Goal: Task Accomplishment & Management: Complete application form

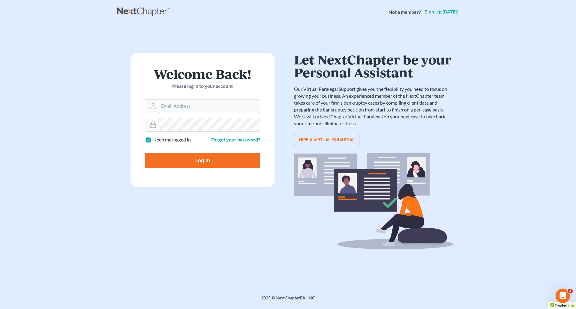
type input "[PERSON_NAME][EMAIL_ADDRESS][DOMAIN_NAME]"
click at [218, 159] on input "Log In" at bounding box center [202, 160] width 115 height 15
type input "Thinking..."
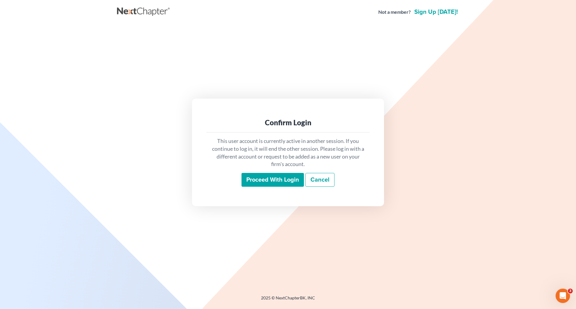
click at [255, 177] on input "Proceed with login" at bounding box center [272, 180] width 62 height 14
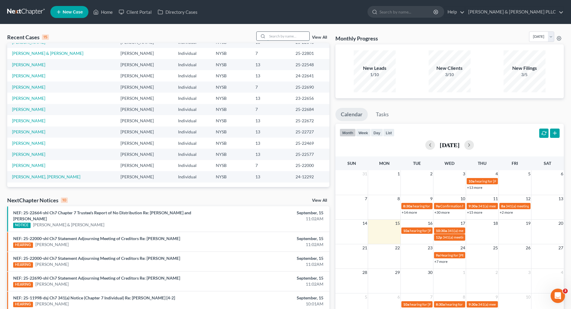
click at [282, 36] on input "search" at bounding box center [288, 36] width 42 height 9
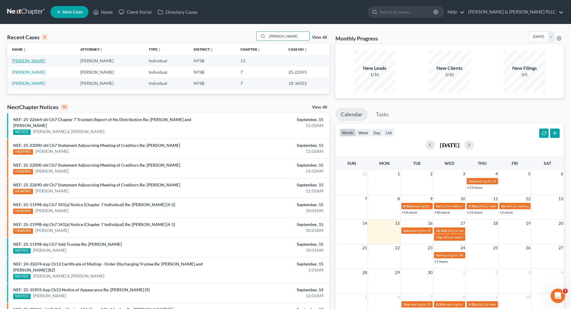
type input "richards"
click at [40, 59] on link "Richards, Ann Marie" at bounding box center [28, 60] width 33 height 5
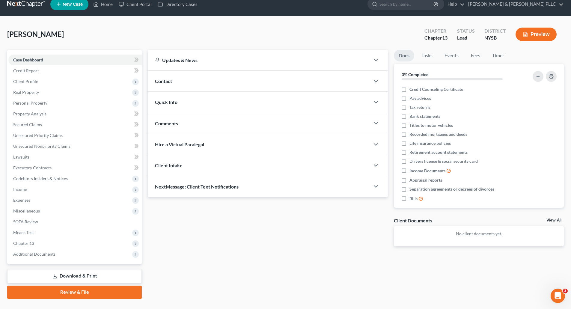
scroll to position [20, 0]
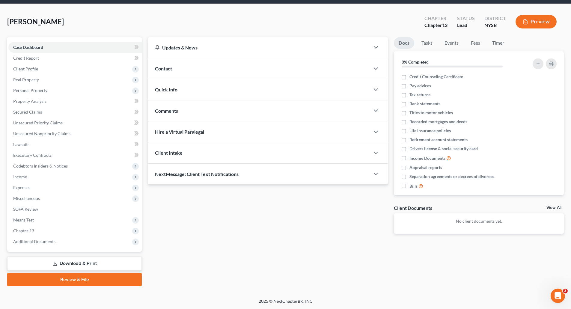
click at [89, 279] on link "Review & File" at bounding box center [74, 279] width 135 height 13
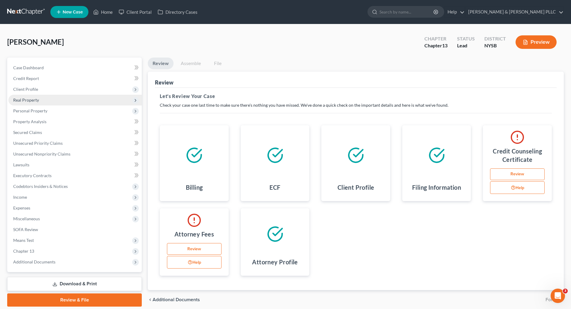
click at [29, 97] on span "Real Property" at bounding box center [26, 99] width 26 height 5
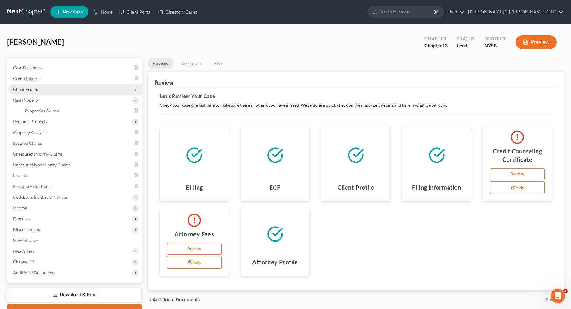
click at [28, 87] on span "Client Profile" at bounding box center [25, 89] width 25 height 5
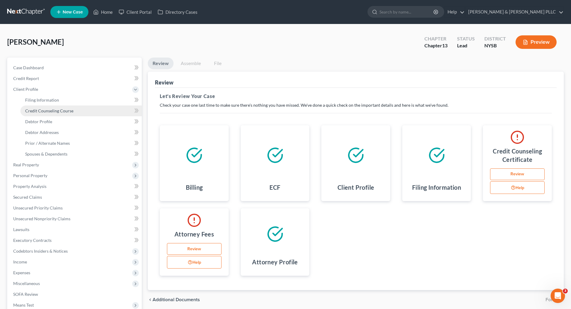
click at [62, 110] on span "Credit Counseling Course" at bounding box center [49, 110] width 48 height 5
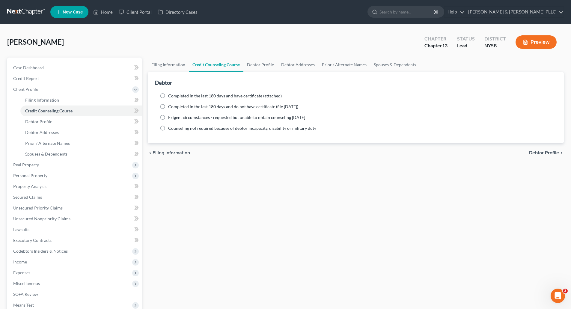
click at [168, 95] on label "Completed in the last 180 days and have certificate (attached)" at bounding box center [225, 96] width 114 height 6
click at [171, 95] on input "Completed in the last 180 days and have certificate (attached)" at bounding box center [173, 95] width 4 height 4
radio input "true"
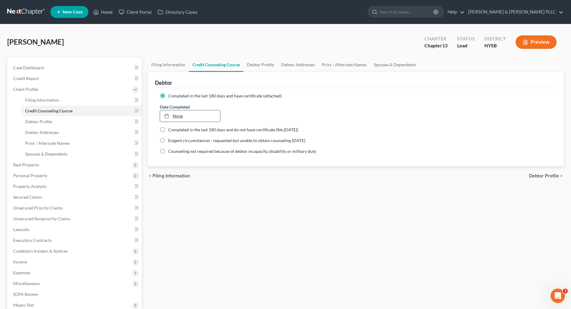
type input "9/15/2025"
click at [178, 115] on link "None" at bounding box center [190, 115] width 60 height 11
click at [545, 174] on span "Debtor Profile" at bounding box center [544, 176] width 30 height 5
select select "0"
select select "3"
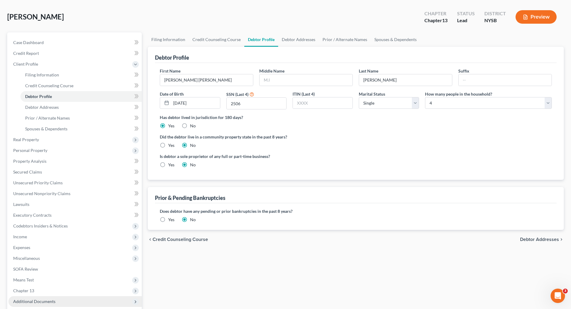
scroll to position [60, 0]
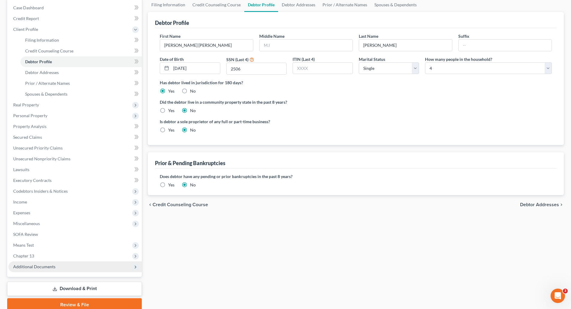
click at [37, 266] on span "Additional Documents" at bounding box center [34, 266] width 42 height 5
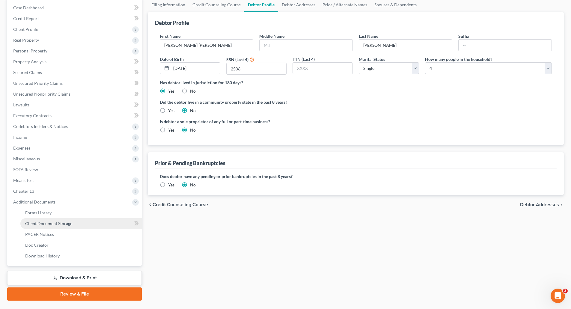
click at [56, 223] on span "Client Document Storage" at bounding box center [48, 223] width 47 height 5
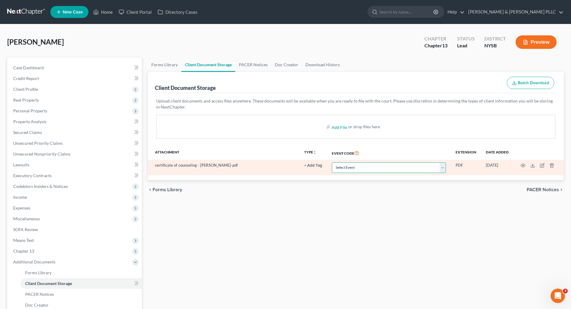
click at [445, 169] on select "Select Event Certificate of Credit Counseling Chapter 13 Calculation of Disposa…" at bounding box center [389, 168] width 114 height 10
select select "0"
click at [332, 163] on select "Select Event Certificate of Credit Counseling Chapter 13 Calculation of Disposa…" at bounding box center [389, 168] width 114 height 10
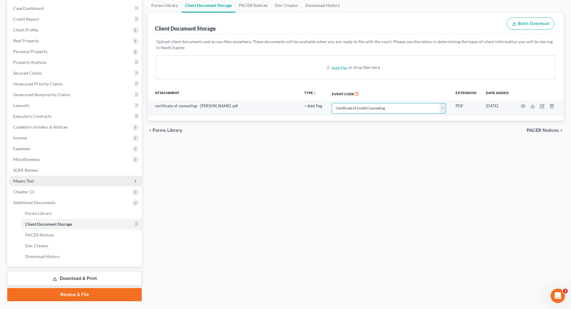
scroll to position [60, 0]
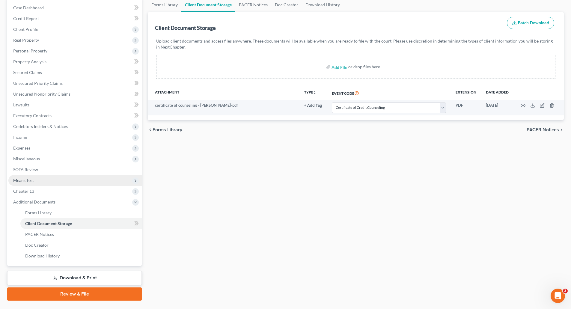
click at [26, 179] on span "Means Test" at bounding box center [23, 180] width 21 height 5
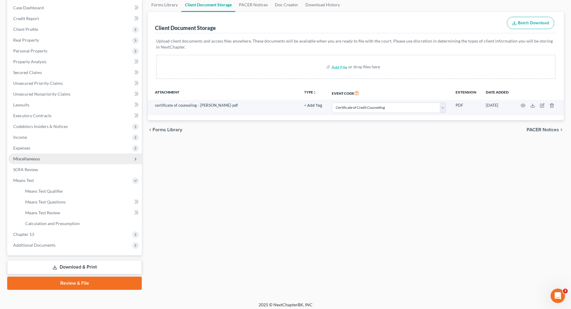
click at [32, 159] on span "Miscellaneous" at bounding box center [26, 158] width 27 height 5
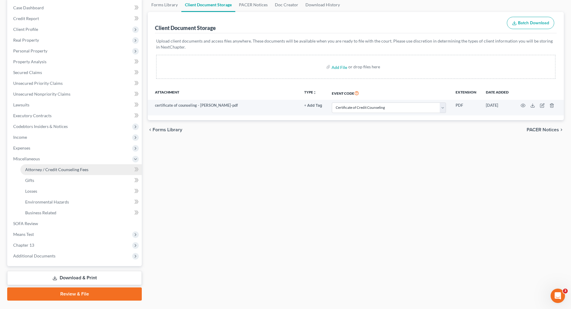
click at [55, 169] on span "Attorney / Credit Counseling Fees" at bounding box center [56, 169] width 63 height 5
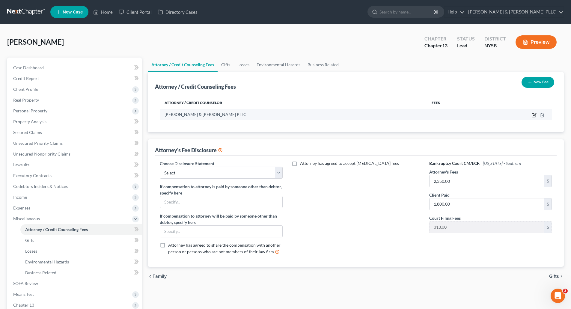
click at [533, 114] on icon "button" at bounding box center [534, 115] width 5 height 5
select select "35"
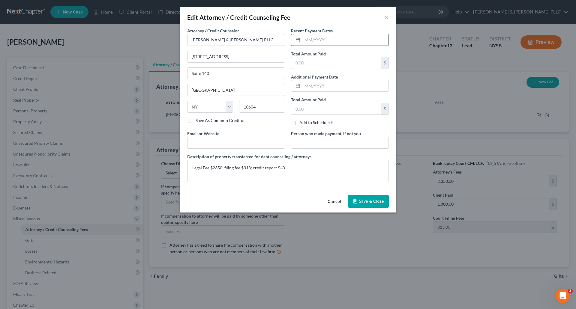
click at [302, 38] on div at bounding box center [296, 39] width 11 height 11
click at [303, 38] on input "text" at bounding box center [345, 39] width 86 height 11
type input "1800.00"
click at [214, 168] on textarea "Legal Fee $2350; filing fee $313; credit report $40" at bounding box center [287, 171] width 201 height 22
type textarea "Legal Fee $1850; filing fee $313; credit report $40"
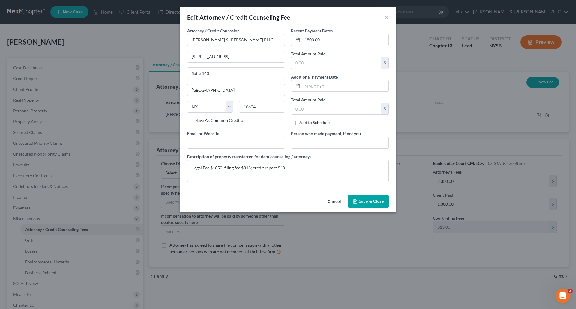
click at [364, 200] on span "Save & Close" at bounding box center [371, 201] width 25 height 5
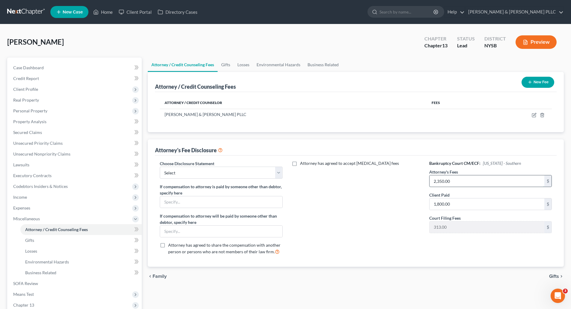
click at [463, 180] on input "2,350.00" at bounding box center [487, 180] width 115 height 11
type input "2"
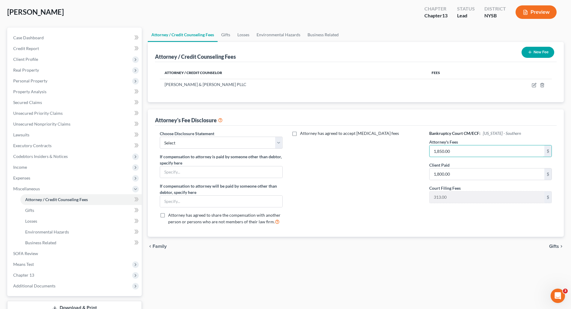
type input "1,850.00"
click at [557, 246] on span "Gifts" at bounding box center [554, 246] width 10 height 5
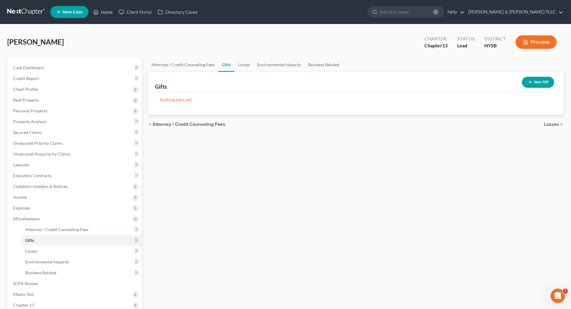
click at [172, 122] on span "Attorney / Credit Counseling Fees" at bounding box center [189, 124] width 73 height 5
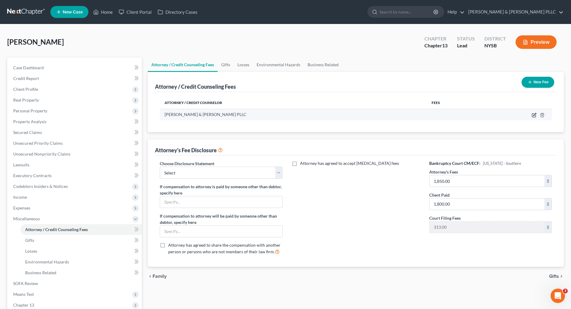
click at [535, 115] on icon "button" at bounding box center [534, 115] width 5 height 5
select select "35"
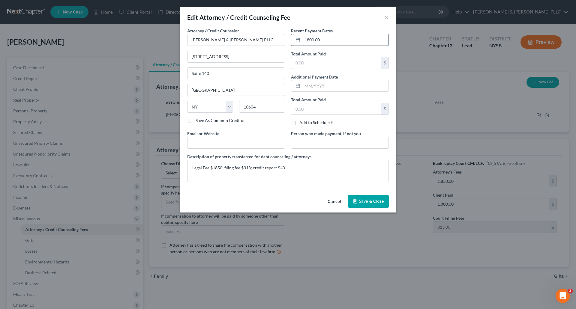
click at [326, 37] on input "1800.00" at bounding box center [345, 39] width 86 height 11
drag, startPoint x: 328, startPoint y: 39, endPoint x: 298, endPoint y: 40, distance: 30.0
click at [298, 40] on div "1800.00" at bounding box center [340, 40] width 98 height 12
click at [303, 63] on input "text" at bounding box center [336, 62] width 90 height 11
type input "1,800.00"
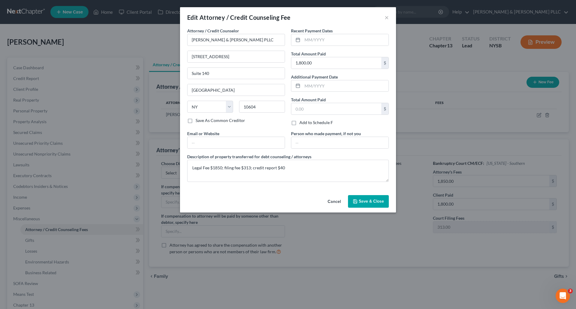
click at [377, 204] on button "Save & Close" at bounding box center [368, 201] width 41 height 13
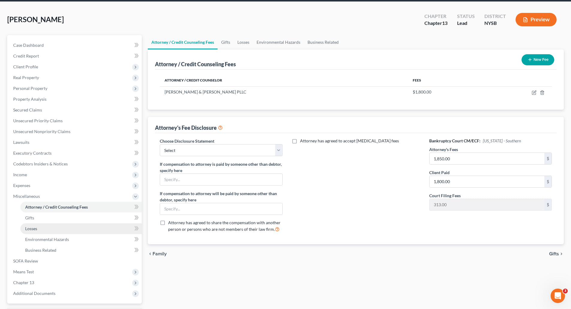
scroll to position [74, 0]
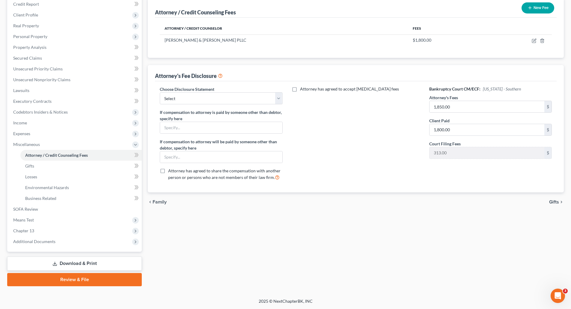
click at [70, 280] on link "Review & File" at bounding box center [74, 279] width 135 height 13
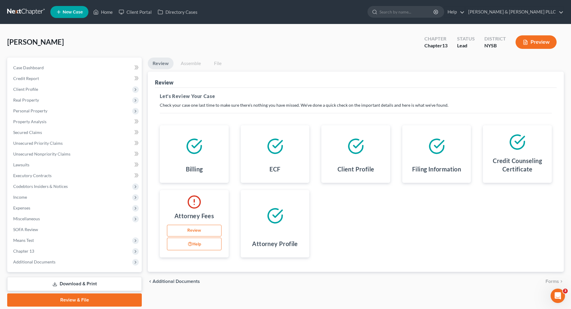
click at [191, 228] on link "Review" at bounding box center [194, 231] width 55 height 12
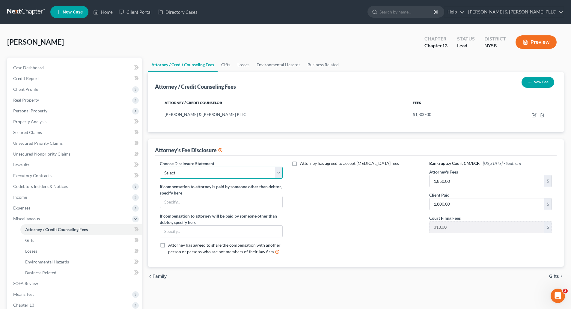
click at [280, 172] on select "Select Ch 13 - CT Ch 13 - SDNY Ch 13 - EDNY Ch 7 - CT Ch 7 - SDNY Ch 7 - EDNY" at bounding box center [221, 173] width 123 height 12
select select "1"
click at [160, 167] on select "Select Ch 13 - CT Ch 13 - SDNY Ch 13 - EDNY Ch 7 - CT Ch 7 - SDNY Ch 7 - EDNY" at bounding box center [221, 173] width 123 height 12
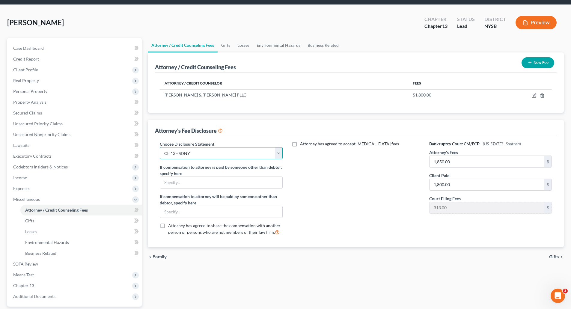
scroll to position [30, 0]
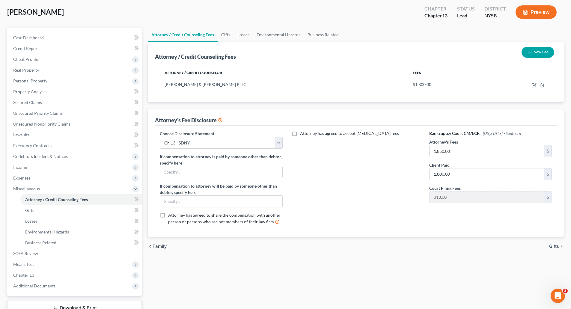
click at [553, 246] on span "Gifts" at bounding box center [554, 246] width 10 height 5
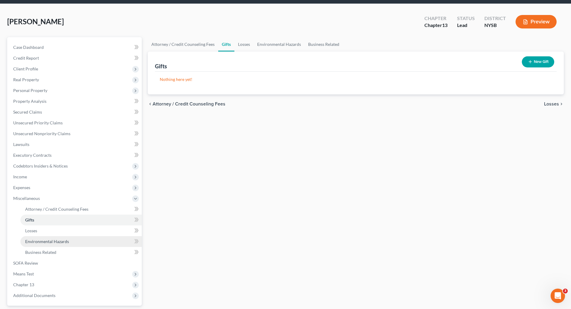
scroll to position [74, 0]
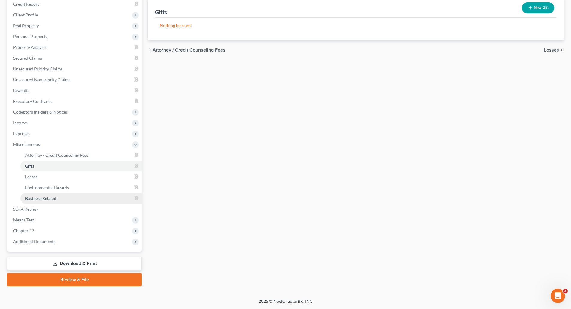
click at [43, 196] on span "Business Related" at bounding box center [40, 198] width 31 height 5
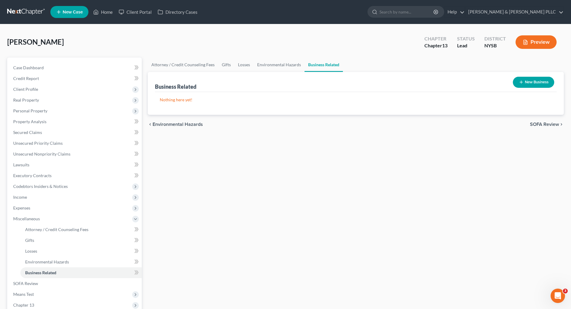
click at [532, 124] on span "SOFA Review" at bounding box center [544, 124] width 29 height 5
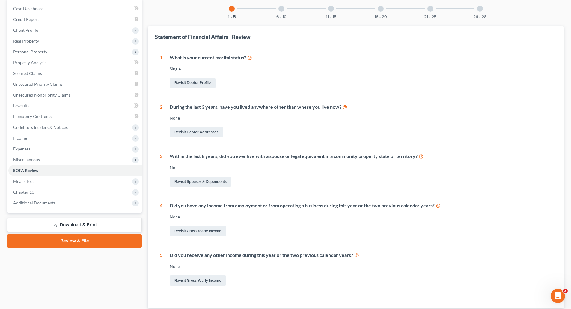
scroll to position [100, 0]
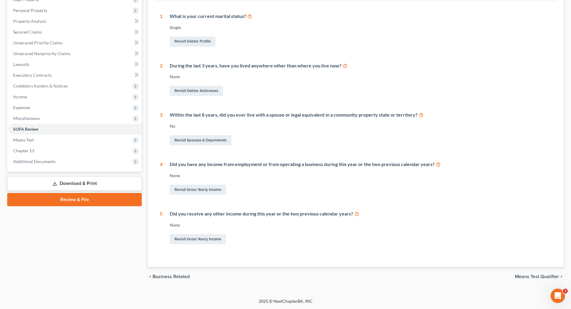
click at [73, 199] on link "Review & File" at bounding box center [74, 199] width 135 height 13
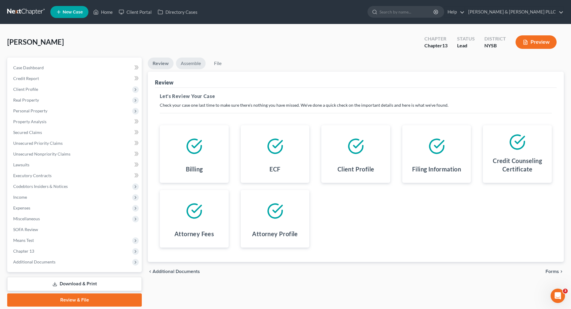
click at [184, 63] on link "Assemble" at bounding box center [191, 64] width 30 height 12
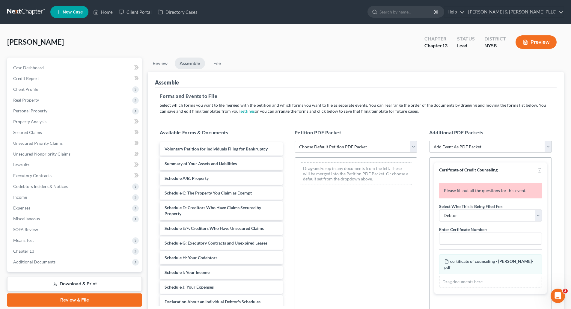
click at [413, 147] on select "Choose Default Petition PDF Packet Emergency Filing (Voluntary Petition and Cre…" at bounding box center [356, 147] width 123 height 12
select select "0"
click at [295, 141] on select "Choose Default Petition PDF Packet Emergency Filing (Voluntary Petition and Cre…" at bounding box center [356, 147] width 123 height 12
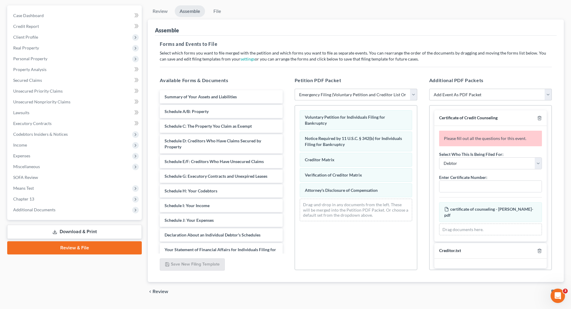
scroll to position [60, 0]
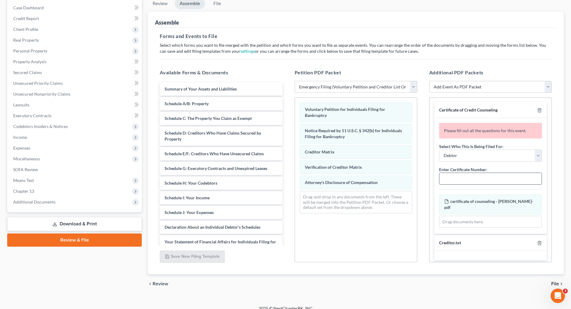
click at [449, 180] on input "text" at bounding box center [491, 178] width 102 height 11
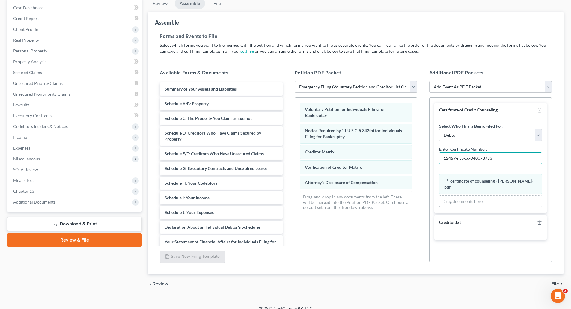
type input "12459-nys-cc-040073783"
click at [555, 282] on span "File" at bounding box center [555, 284] width 8 height 5
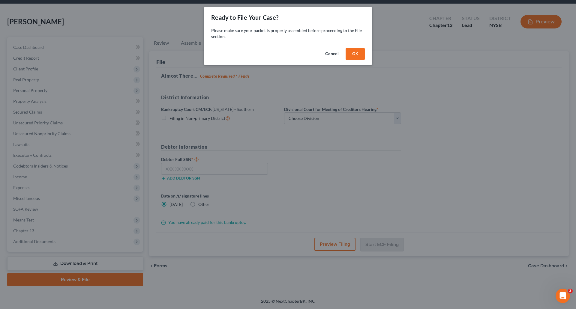
click at [356, 51] on button "OK" at bounding box center [354, 54] width 19 height 12
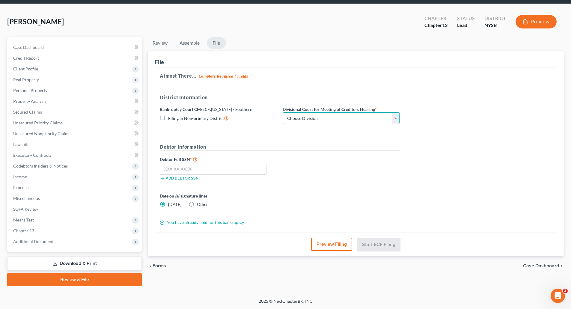
click at [396, 115] on select "Choose Division Manhattan Poughkeepsie White Plains" at bounding box center [341, 118] width 117 height 12
select select "2"
click at [283, 112] on select "Choose Division Manhattan Poughkeepsie White Plains" at bounding box center [341, 118] width 117 height 12
click at [168, 168] on input "text" at bounding box center [213, 169] width 107 height 12
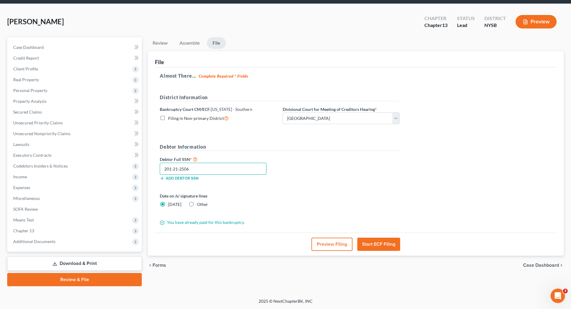
type input "201-21-2506"
click at [197, 204] on label "Other" at bounding box center [202, 204] width 11 height 6
click at [199, 204] on input "Other" at bounding box center [201, 203] width 4 height 4
radio input "true"
radio input "false"
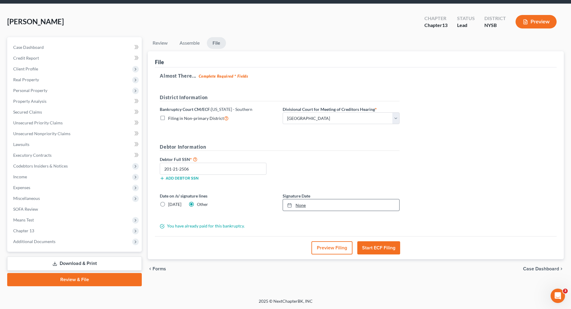
type input "9/15/2025"
click at [300, 202] on link "9/15/2025" at bounding box center [341, 204] width 116 height 11
click at [383, 247] on button "Start ECF Filing" at bounding box center [378, 247] width 43 height 13
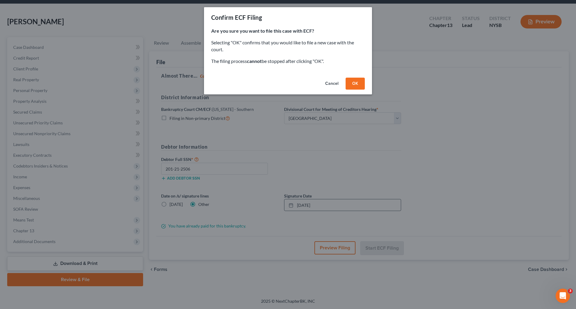
click at [355, 82] on button "OK" at bounding box center [354, 84] width 19 height 12
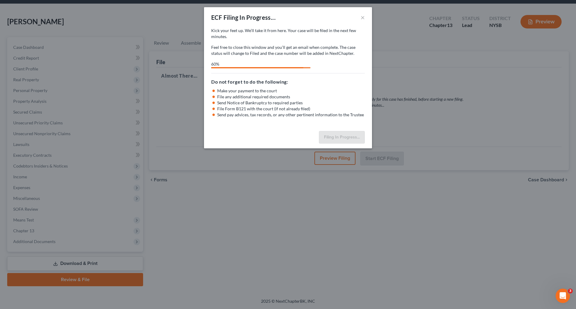
select select "2"
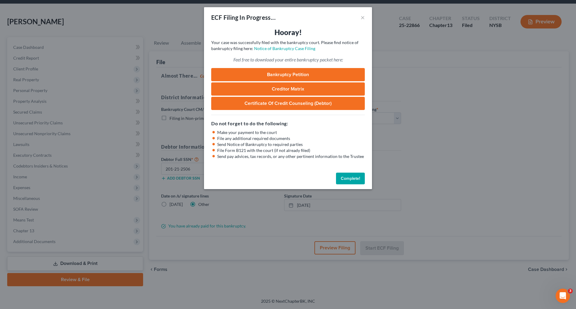
click at [347, 178] on button "Complete!" at bounding box center [350, 179] width 29 height 12
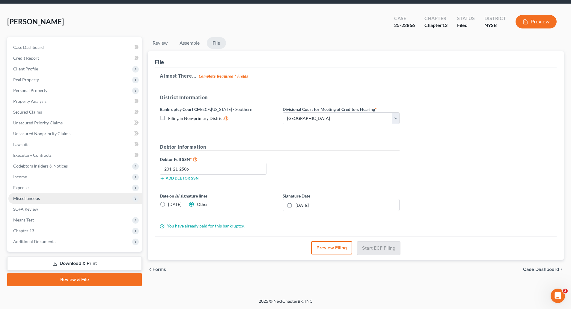
click at [26, 199] on span "Miscellaneous" at bounding box center [26, 198] width 27 height 5
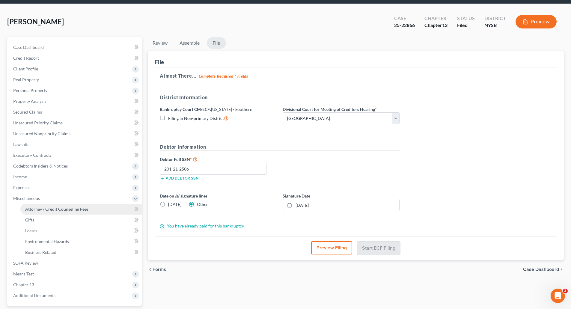
click at [57, 207] on span "Attorney / Credit Counseling Fees" at bounding box center [56, 209] width 63 height 5
select select "1"
